Goal: Transaction & Acquisition: Purchase product/service

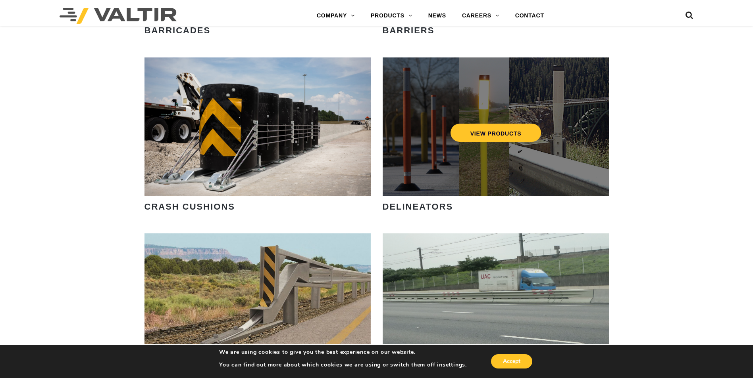
scroll to position [674, 0]
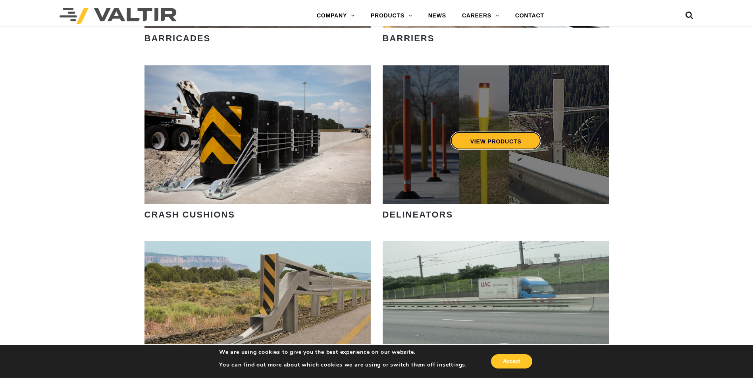
click at [492, 141] on link "VIEW PRODUCTS" at bounding box center [495, 141] width 91 height 18
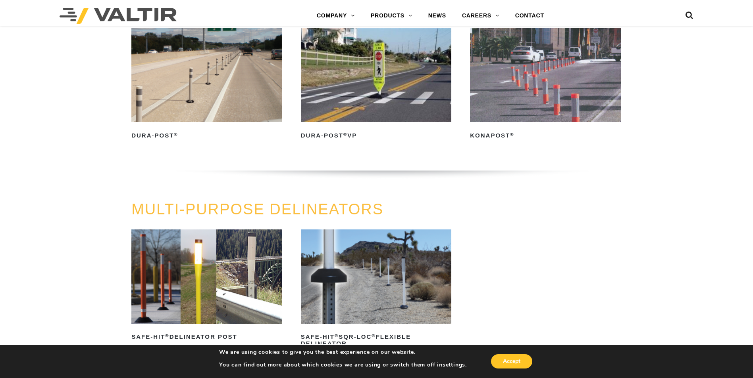
scroll to position [198, 0]
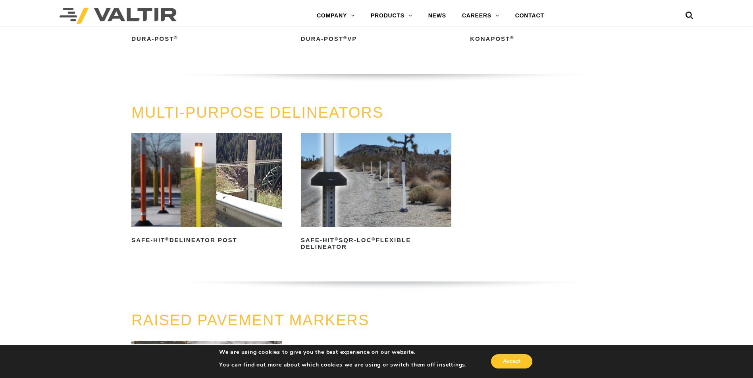
click at [384, 174] on img at bounding box center [376, 180] width 151 height 94
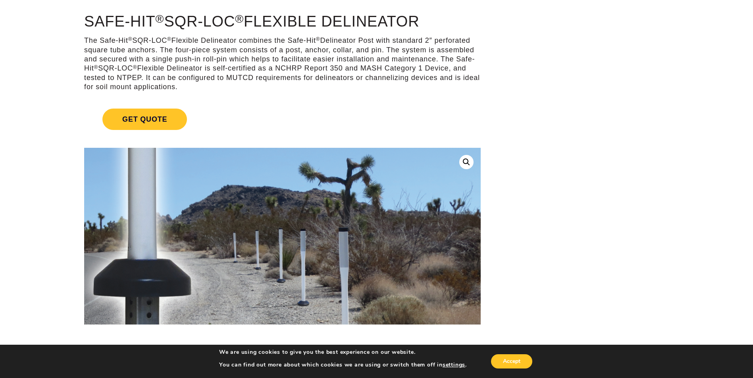
scroll to position [79, 0]
